Goal: Task Accomplishment & Management: Use online tool/utility

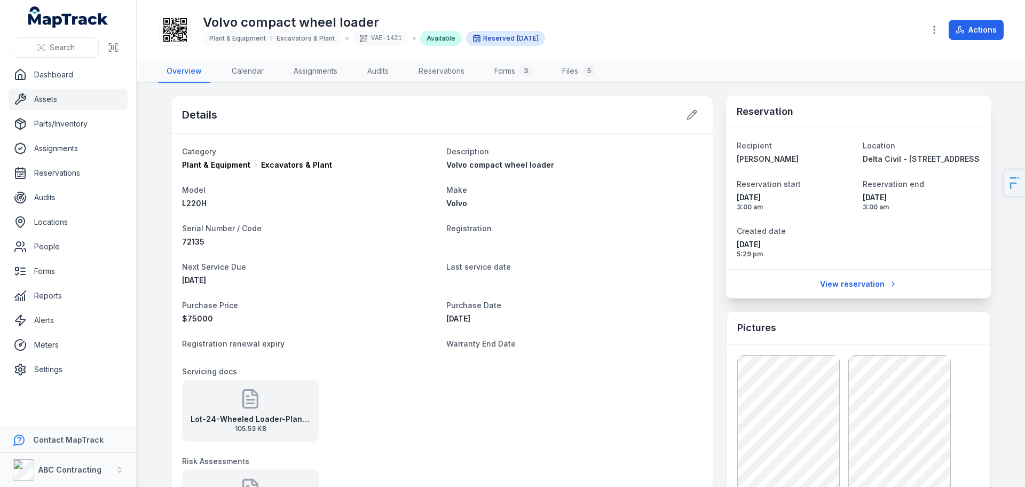
scroll to position [620, 0]
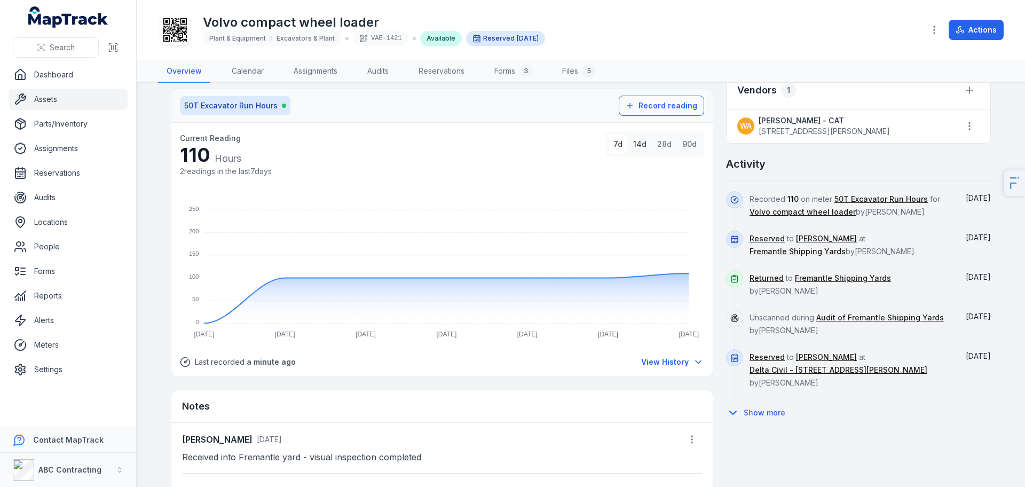
click at [642, 145] on button "14d" at bounding box center [640, 144] width 22 height 19
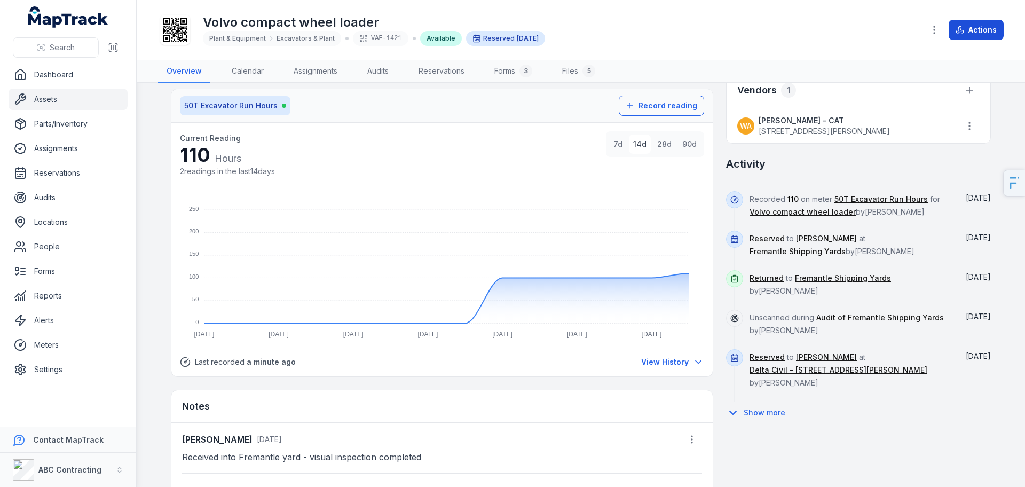
click at [997, 26] on button "Actions" at bounding box center [976, 30] width 55 height 20
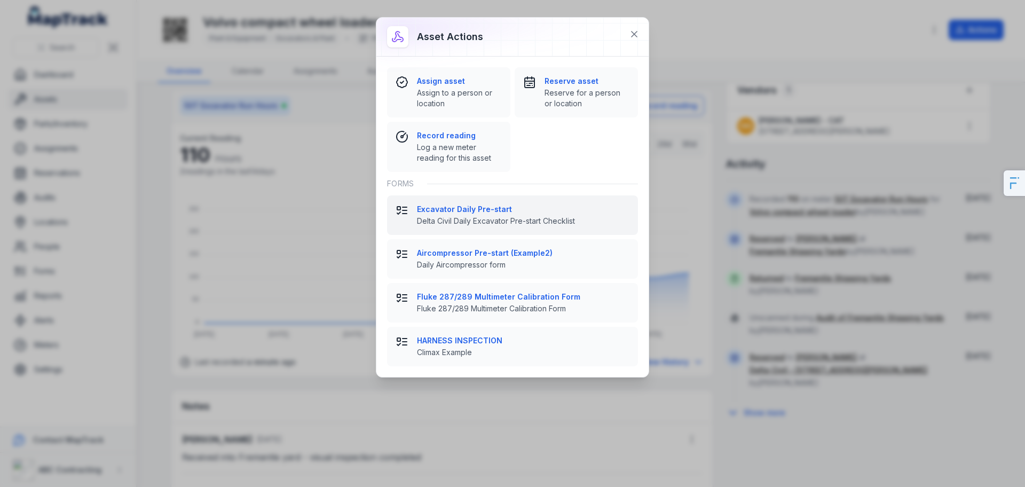
click at [469, 217] on span "Delta Civil Daily Excavator Pre-start Checklist" at bounding box center [523, 221] width 212 height 11
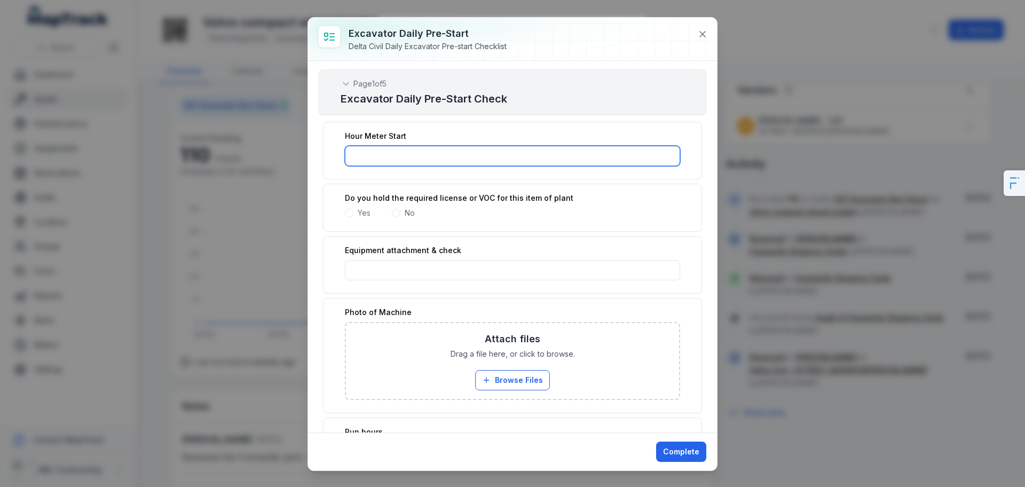
click at [411, 148] on input ":r29:-form-item-label" at bounding box center [512, 156] width 335 height 20
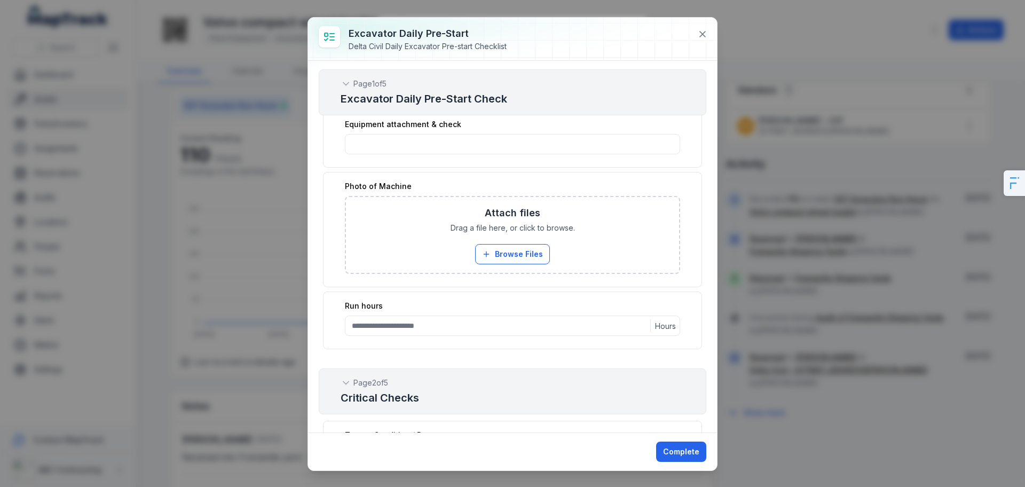
scroll to position [444, 0]
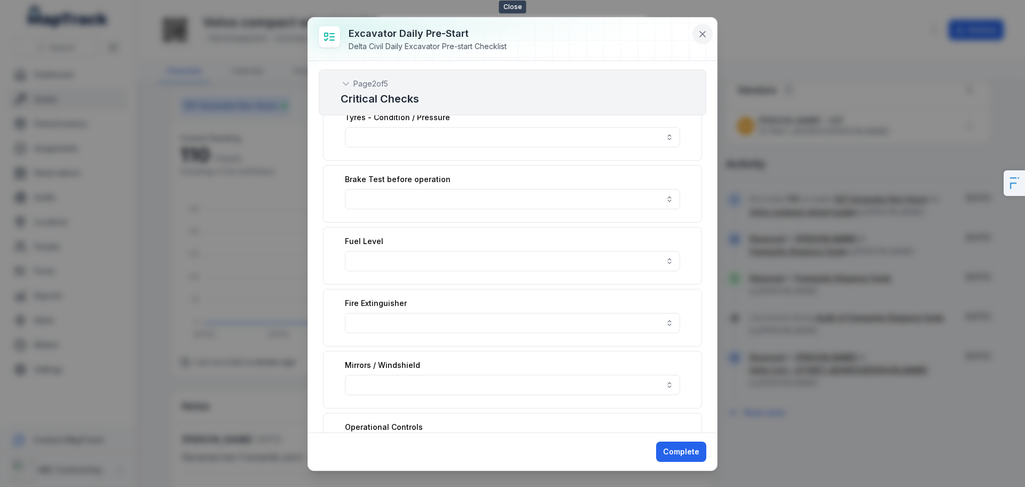
click at [697, 36] on icon at bounding box center [702, 34] width 11 height 11
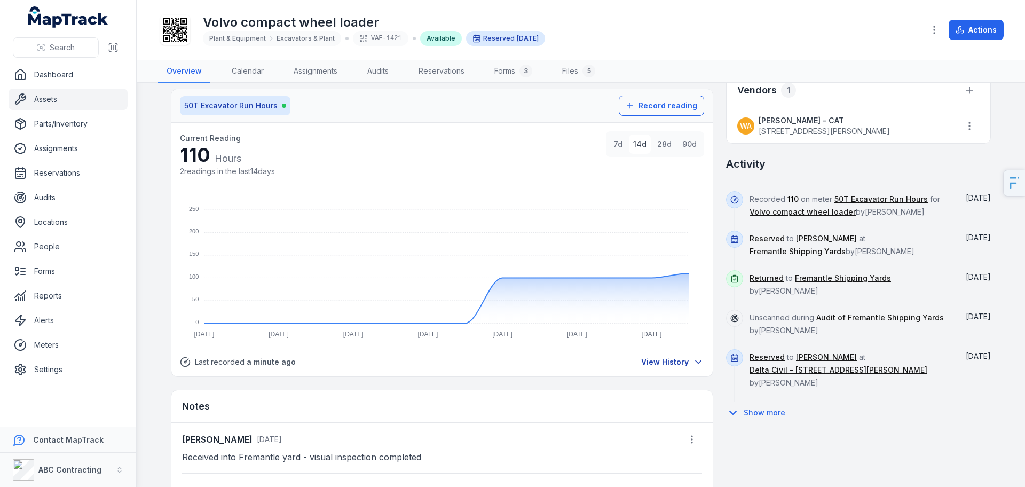
click at [687, 363] on button "View History" at bounding box center [673, 362] width 64 height 12
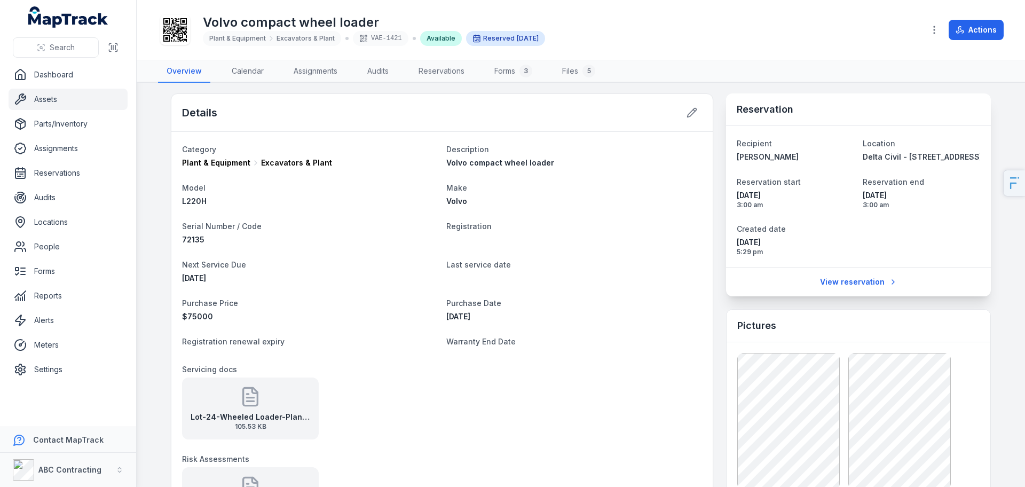
scroll to position [0, 0]
click at [89, 318] on link "Alerts" at bounding box center [68, 320] width 119 height 21
